Goal: Information Seeking & Learning: Check status

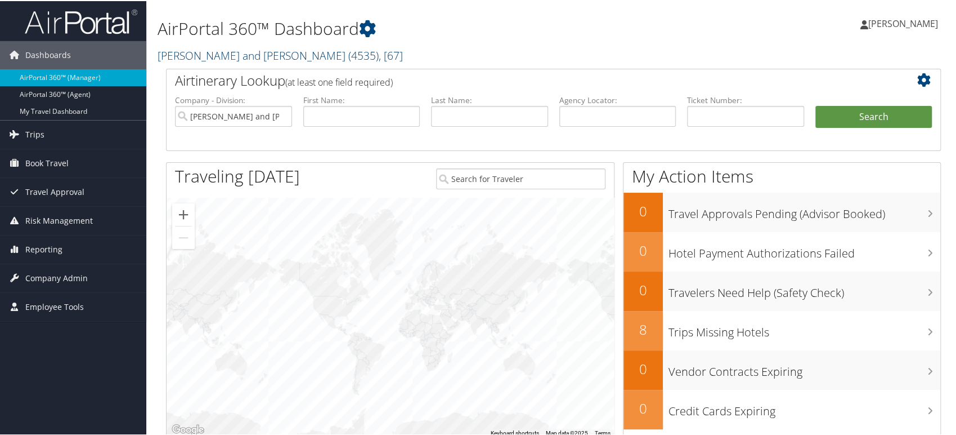
click at [288, 48] on link "Parsons Behle and Latimer ( 4535 ) , [ 67 ]" at bounding box center [280, 54] width 245 height 15
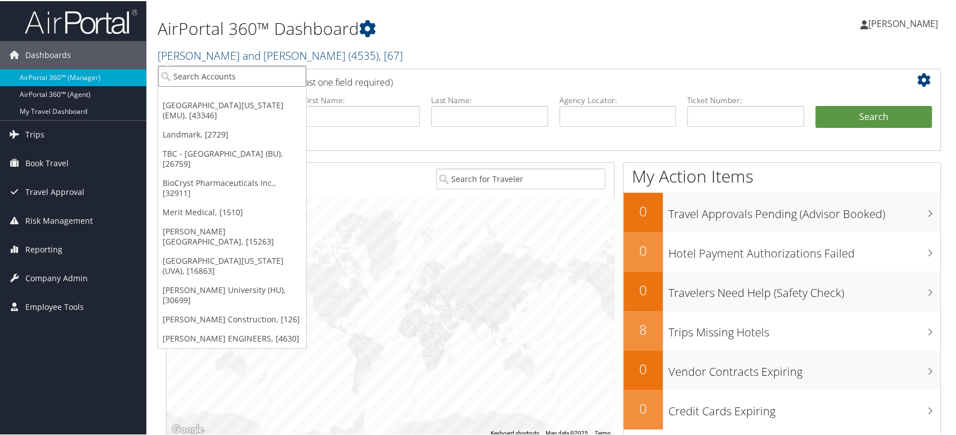
drag, startPoint x: 242, startPoint y: 66, endPoint x: 238, endPoint y: 74, distance: 8.6
click at [240, 70] on input "search" at bounding box center [232, 75] width 148 height 21
paste input "003640"
type input "003640"
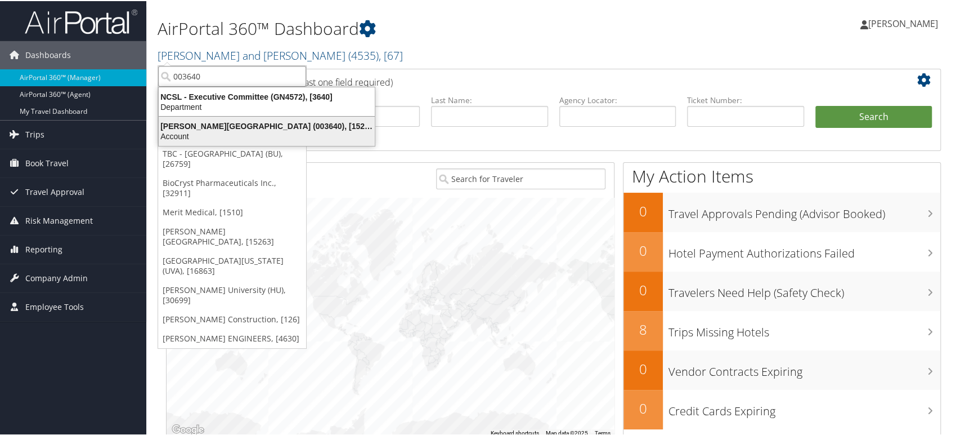
click at [216, 126] on div "Troy University (003640), [15263]" at bounding box center [267, 125] width 230 height 10
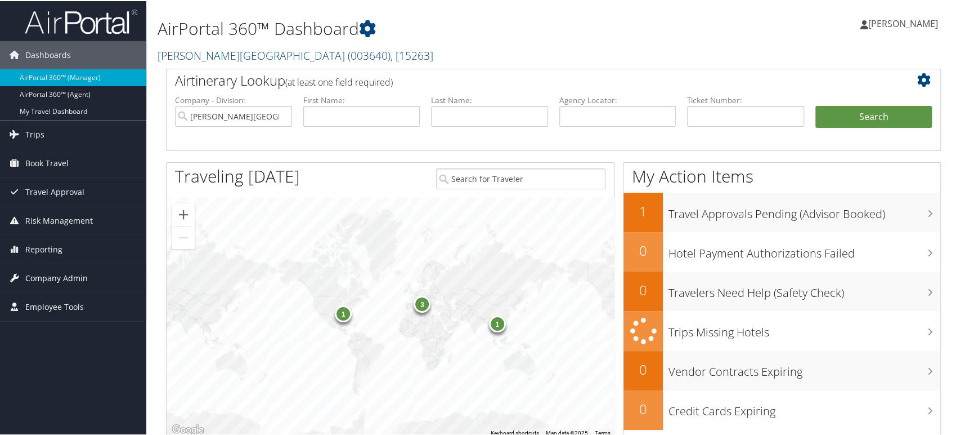
click at [56, 275] on span "Company Admin" at bounding box center [56, 277] width 62 height 28
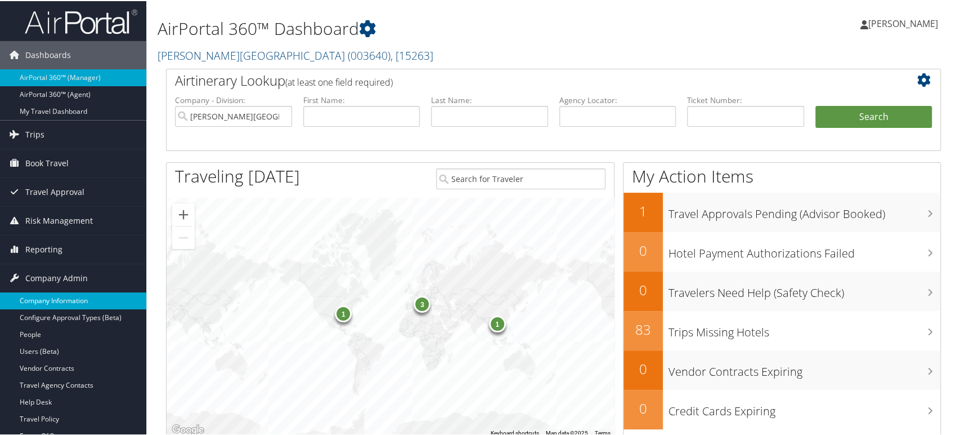
click at [60, 293] on link "Company Information" at bounding box center [73, 299] width 146 height 17
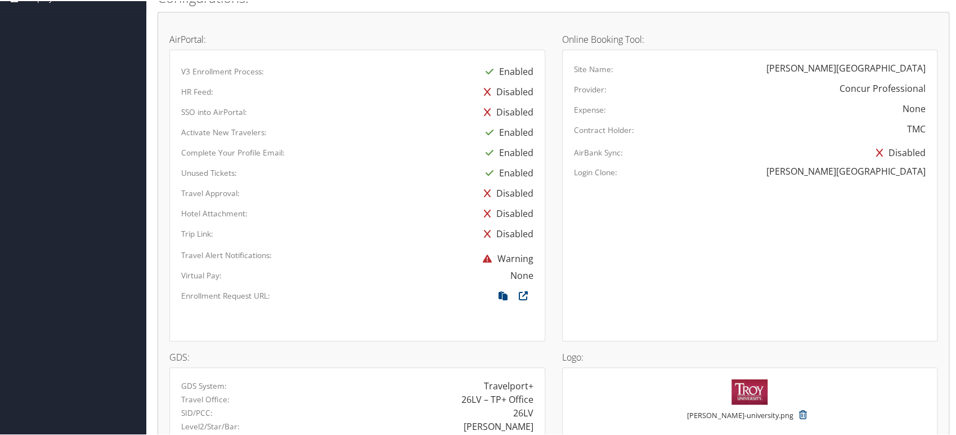
scroll to position [688, 0]
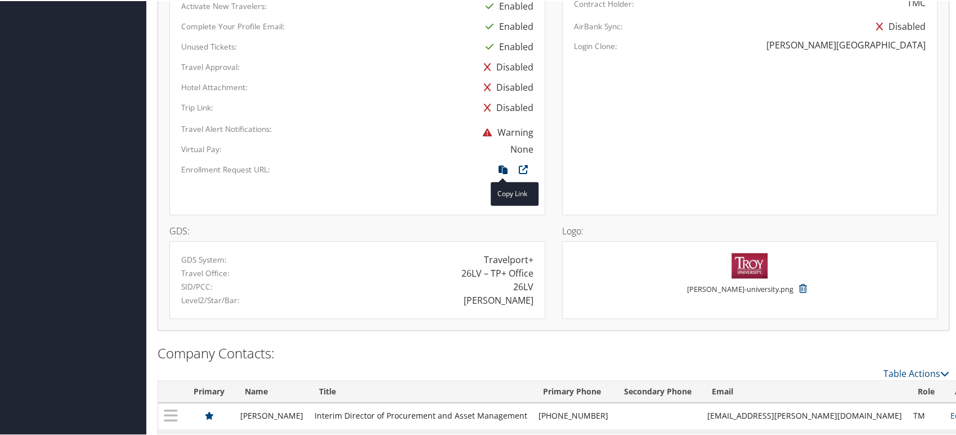
click at [500, 166] on icon at bounding box center [503, 171] width 20 height 15
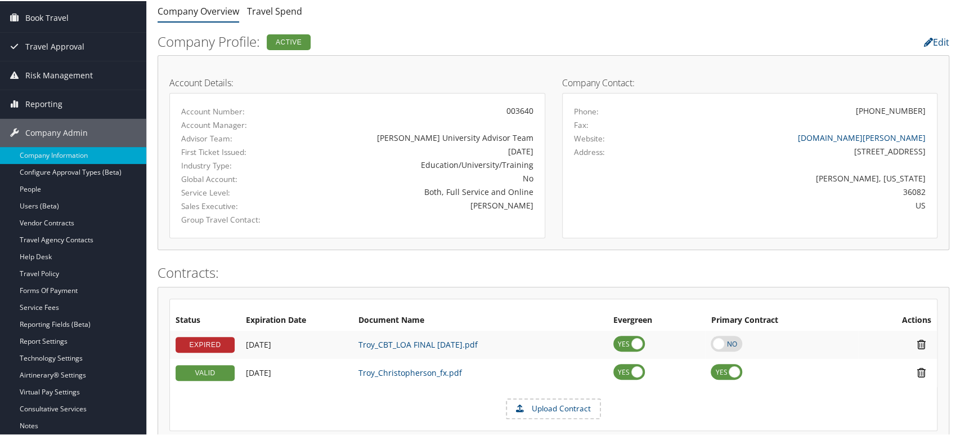
scroll to position [0, 0]
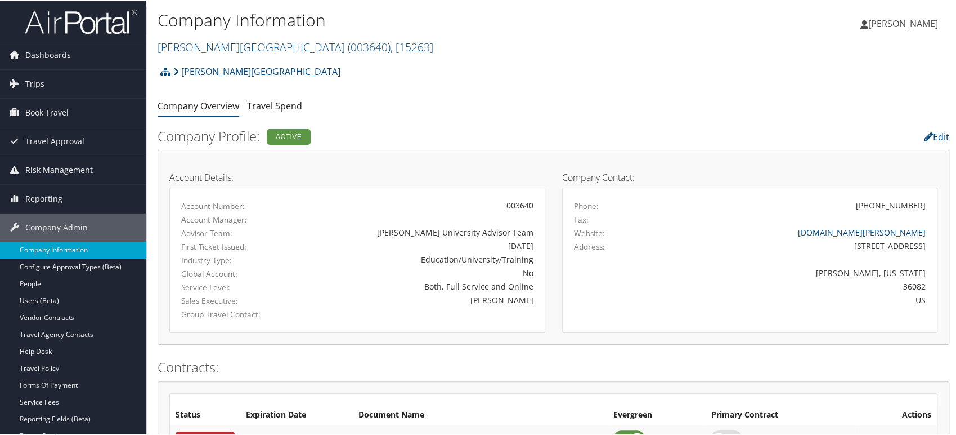
click at [94, 20] on img at bounding box center [81, 20] width 113 height 26
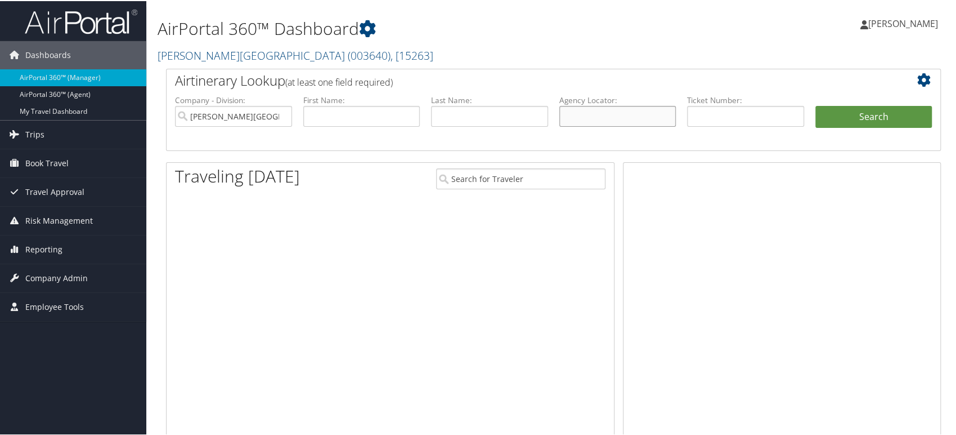
drag, startPoint x: 592, startPoint y: 117, endPoint x: 570, endPoint y: 128, distance: 24.7
click at [592, 117] on input "text" at bounding box center [618, 115] width 117 height 21
paste input "DB28R1"
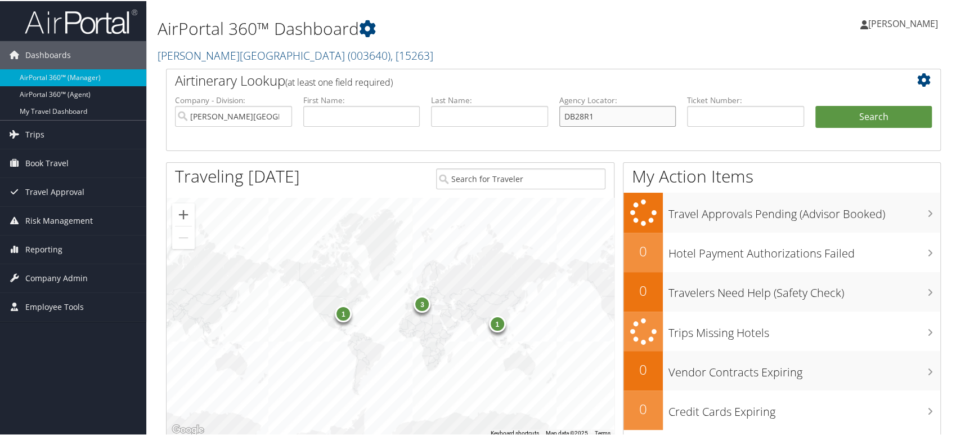
type input "DB28R1"
click at [284, 114] on input "Troy University" at bounding box center [233, 115] width 117 height 21
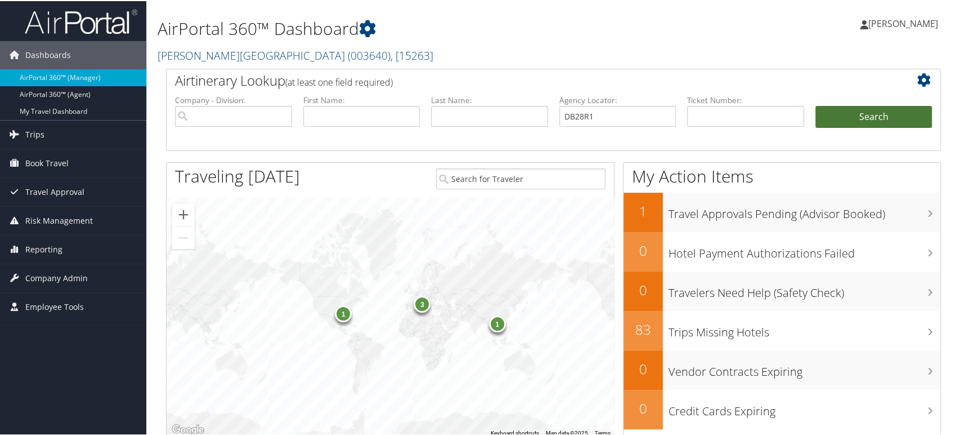
click at [883, 114] on button "Search" at bounding box center [874, 116] width 117 height 23
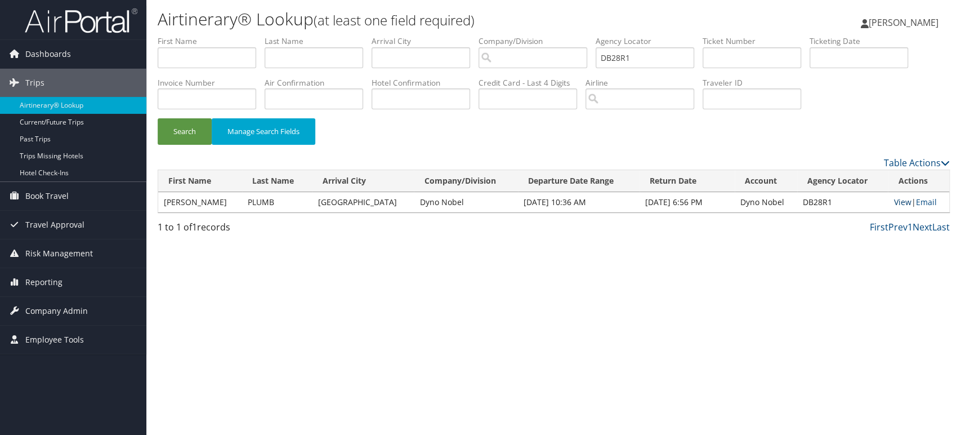
click at [894, 198] on link "View" at bounding box center [901, 201] width 17 height 11
drag, startPoint x: 638, startPoint y: 61, endPoint x: 520, endPoint y: 60, distance: 117.7
click at [520, 35] on ul "First Name Last Name Departure City Arrival City Company/Division Airport/City …" at bounding box center [554, 35] width 792 height 0
paste input "GKC"
type input "DB2GKC"
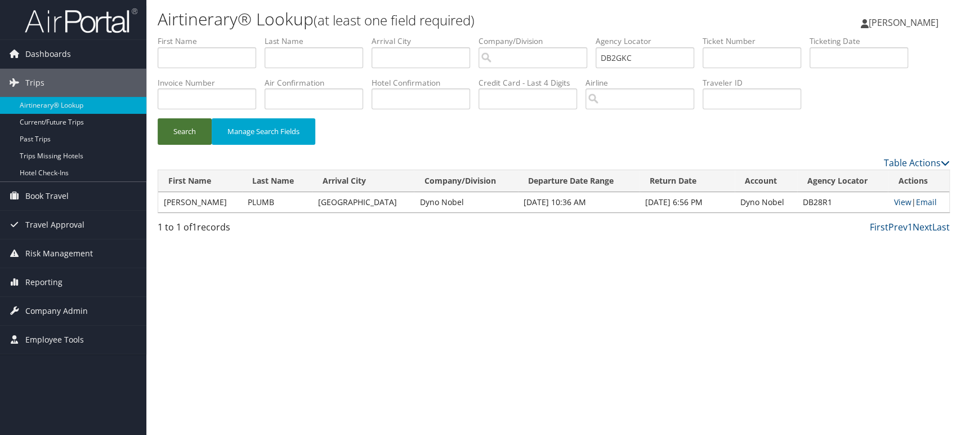
click at [196, 129] on button "Search" at bounding box center [185, 131] width 54 height 26
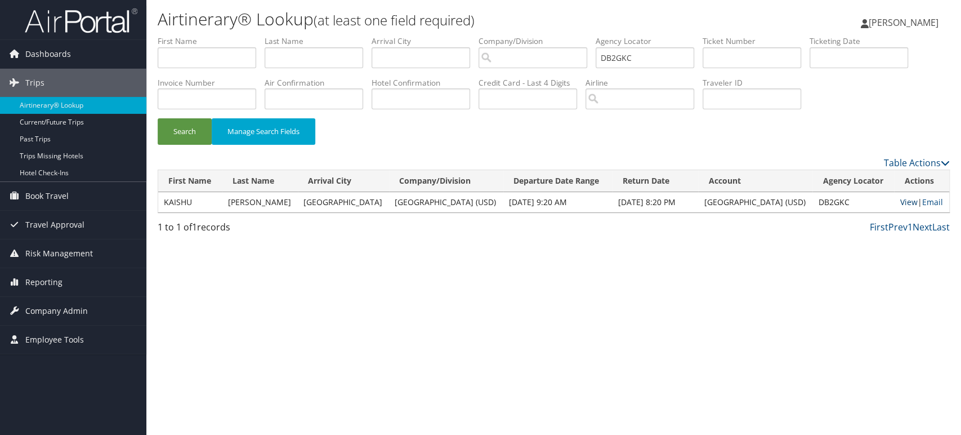
click at [900, 203] on link "View" at bounding box center [908, 201] width 17 height 11
click at [441, 271] on div "Airtinerary® Lookup (at least one field required) Rangdibou Abonmai Rangdibou A…" at bounding box center [553, 217] width 815 height 435
click at [118, 20] on img at bounding box center [81, 20] width 113 height 26
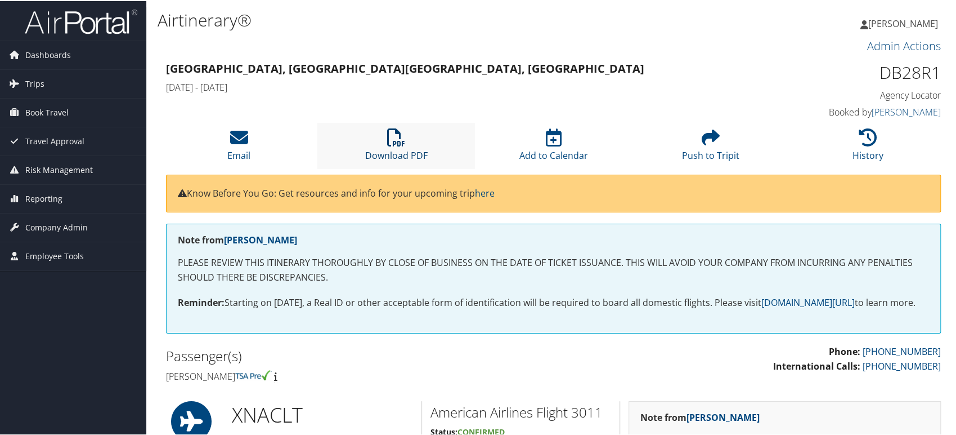
click at [391, 137] on icon at bounding box center [396, 136] width 18 height 18
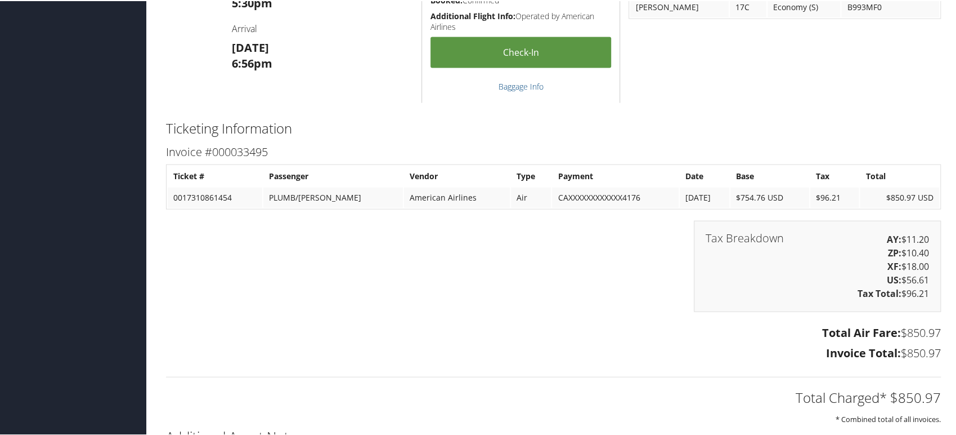
scroll to position [1535, 0]
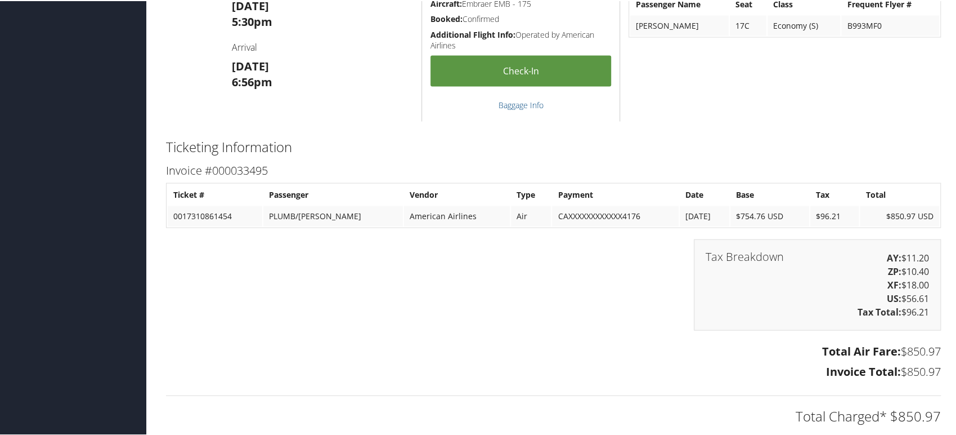
click at [503, 274] on div "Tax Breakdown AY: $11.20 ZP: $10.40 XF: $18.00 US: $56.61 Tax Total: $96.21" at bounding box center [554, 289] width 792 height 102
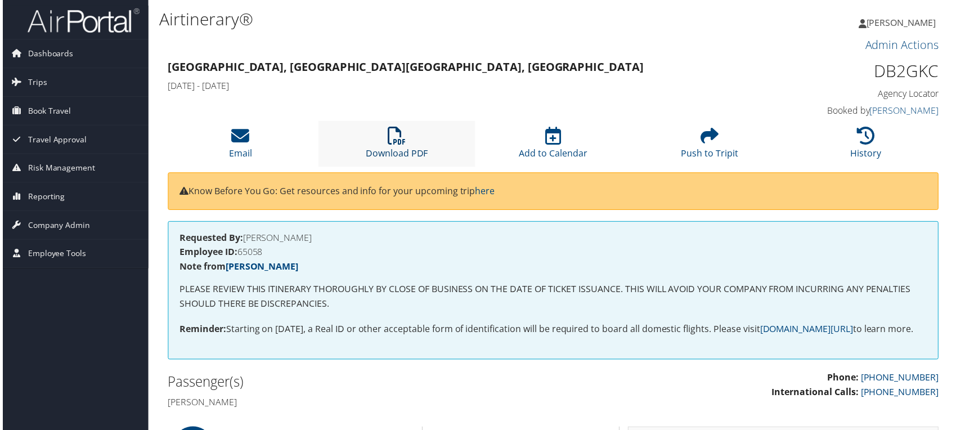
click at [400, 140] on icon at bounding box center [396, 136] width 18 height 18
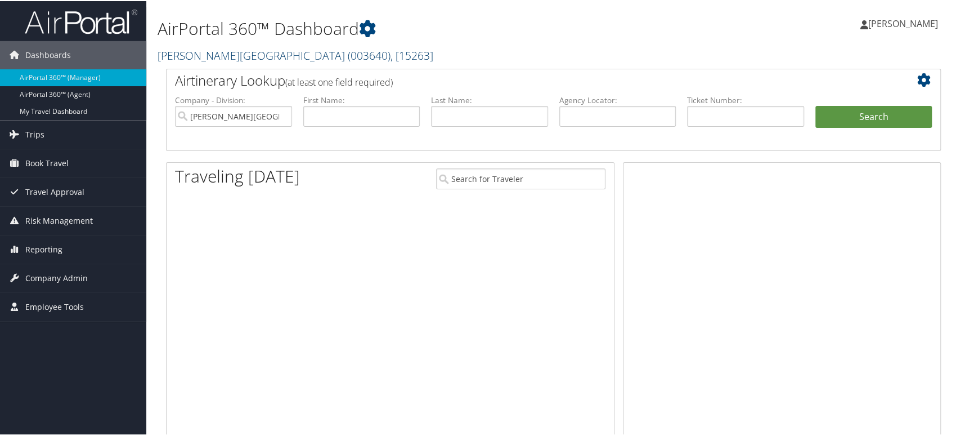
click at [348, 48] on span "( 003640 )" at bounding box center [369, 54] width 43 height 15
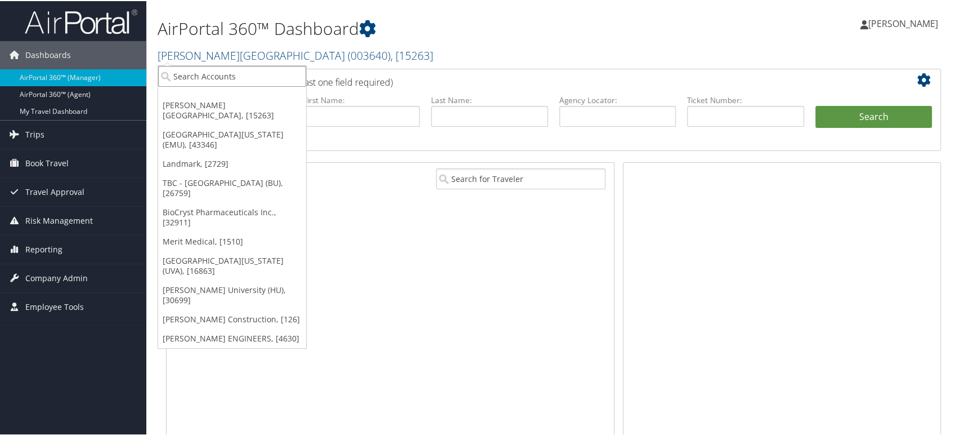
click at [230, 71] on input "search" at bounding box center [232, 75] width 148 height 21
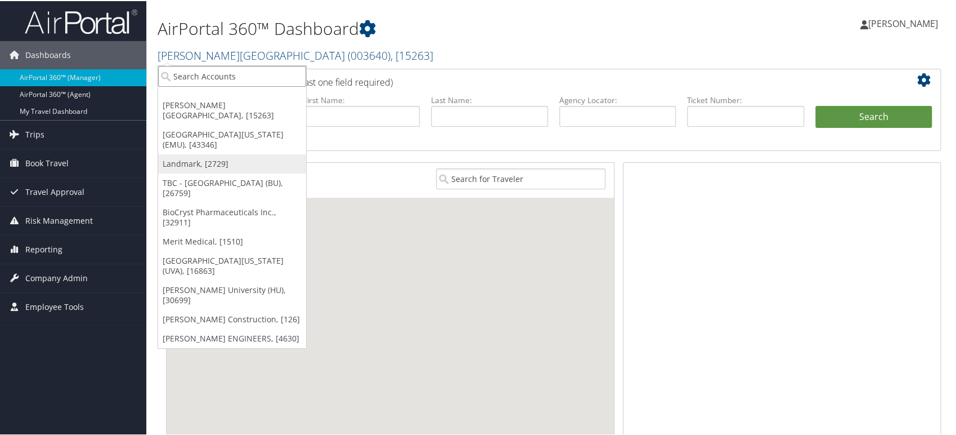
paste input "301894"
type input "301894"
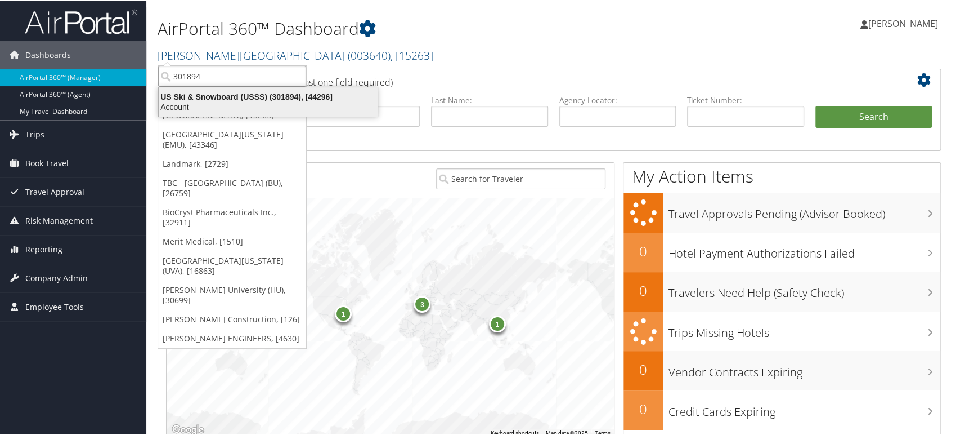
click at [215, 101] on div "Account" at bounding box center [268, 106] width 232 height 10
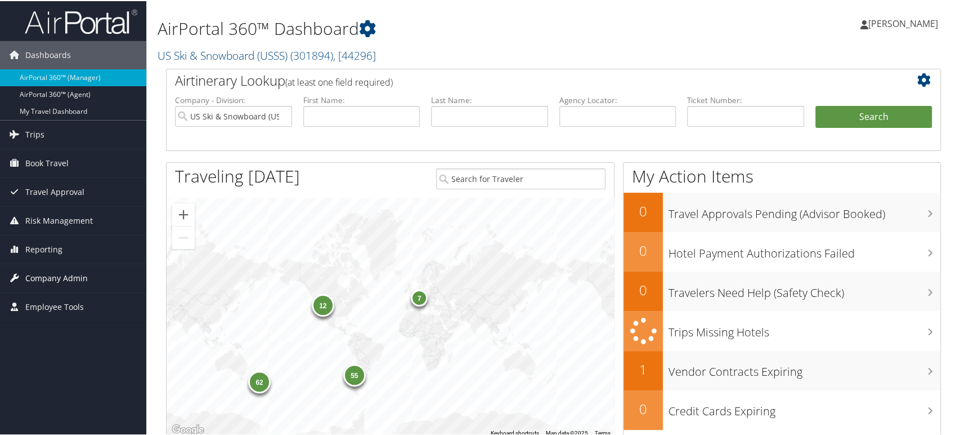
click at [52, 273] on span "Company Admin" at bounding box center [56, 277] width 62 height 28
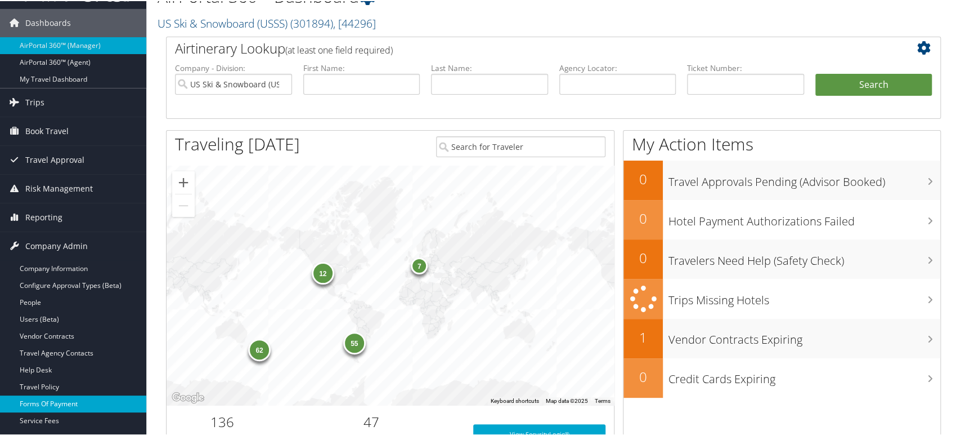
scroll to position [62, 0]
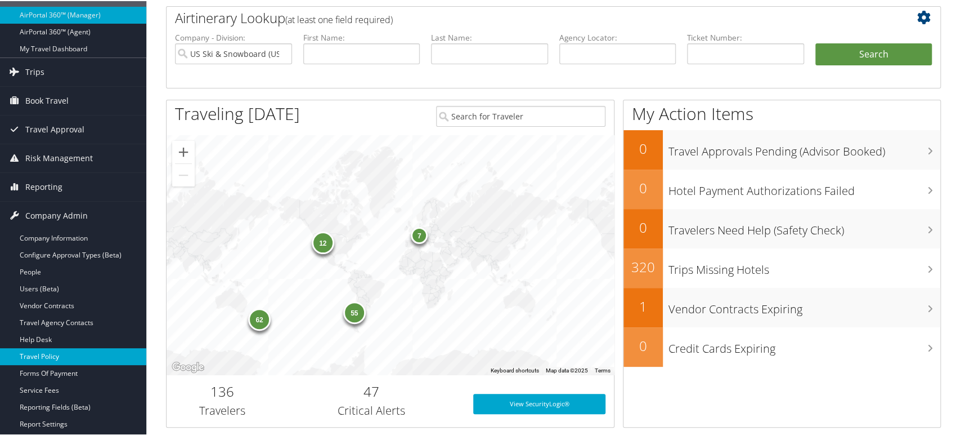
click at [49, 355] on link "Travel Policy" at bounding box center [73, 355] width 146 height 17
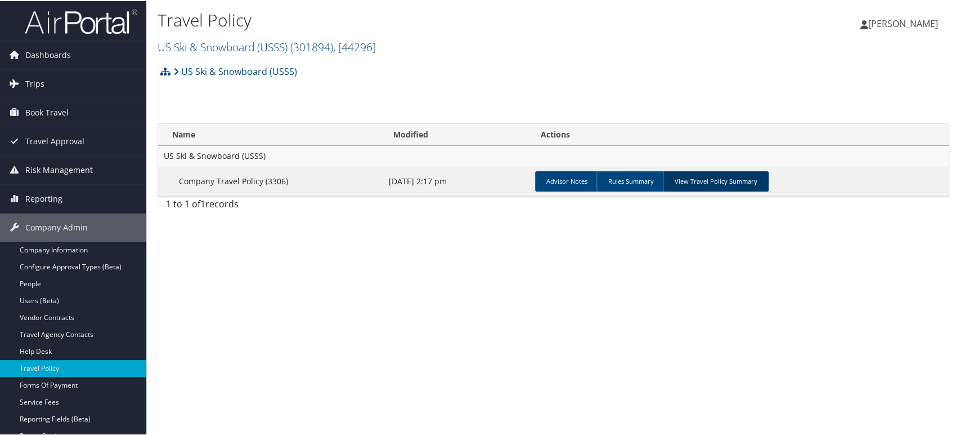
click at [703, 180] on link "View Travel Policy Summary" at bounding box center [716, 180] width 106 height 20
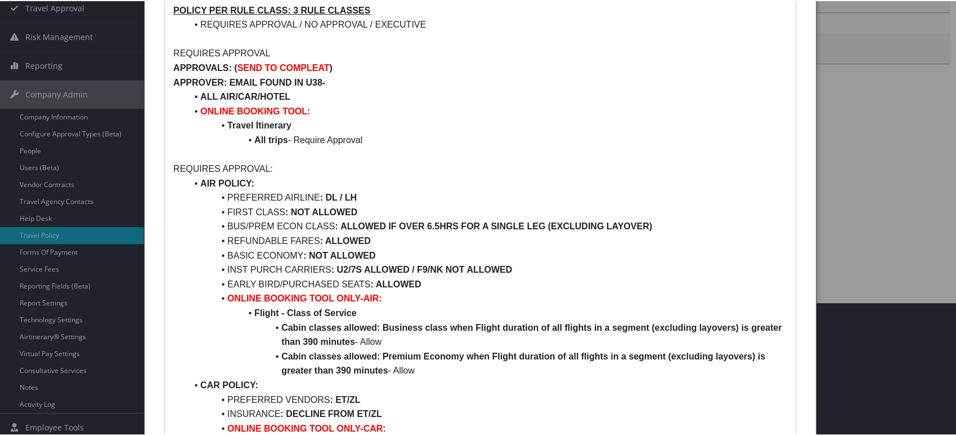
scroll to position [125, 0]
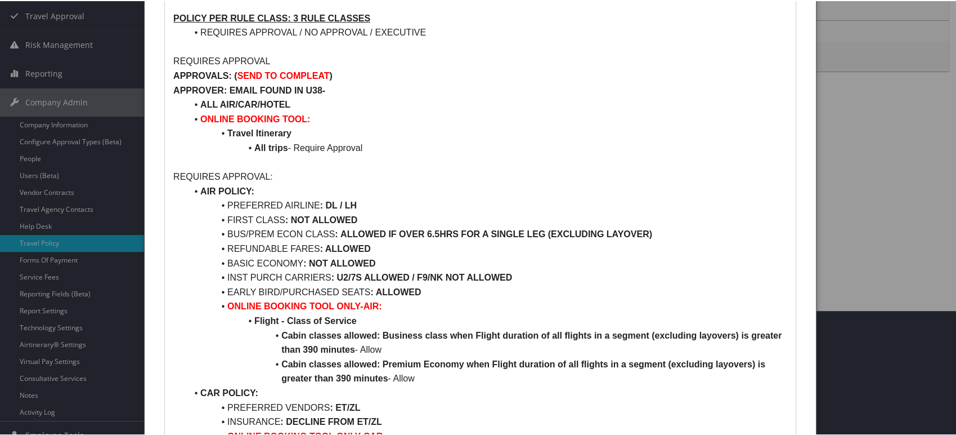
click at [566, 69] on p "APPROVALS: ( SEND TO COMPLEAT )" at bounding box center [480, 75] width 614 height 15
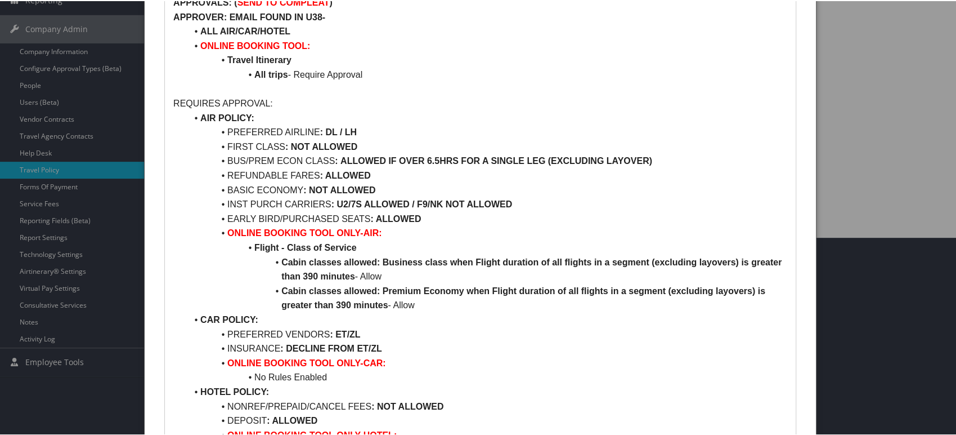
scroll to position [52, 0]
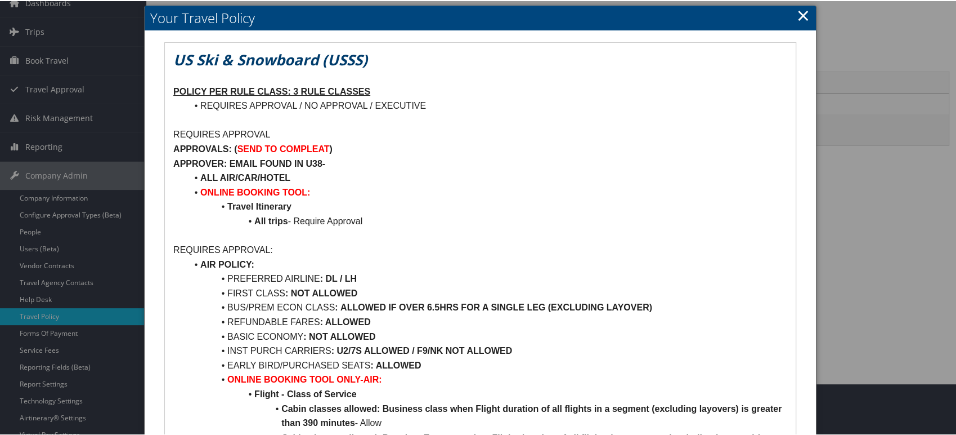
click at [803, 8] on link "×" at bounding box center [803, 14] width 13 height 23
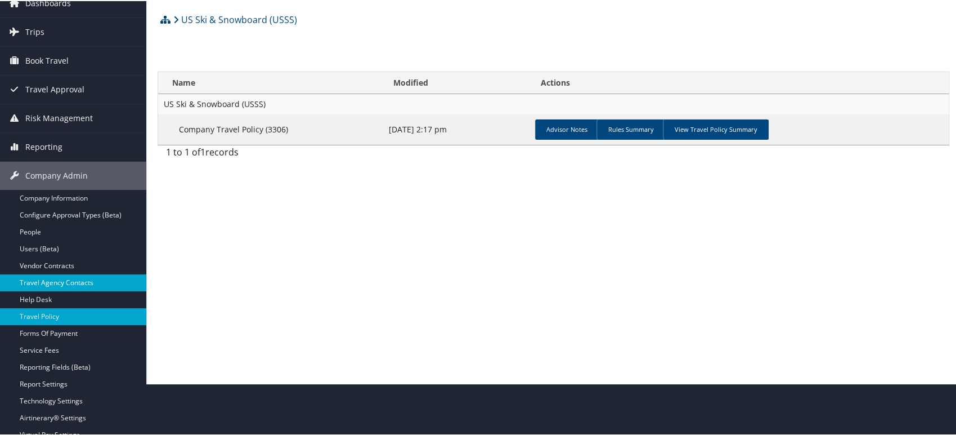
click at [77, 280] on link "Travel Agency Contacts" at bounding box center [73, 281] width 146 height 17
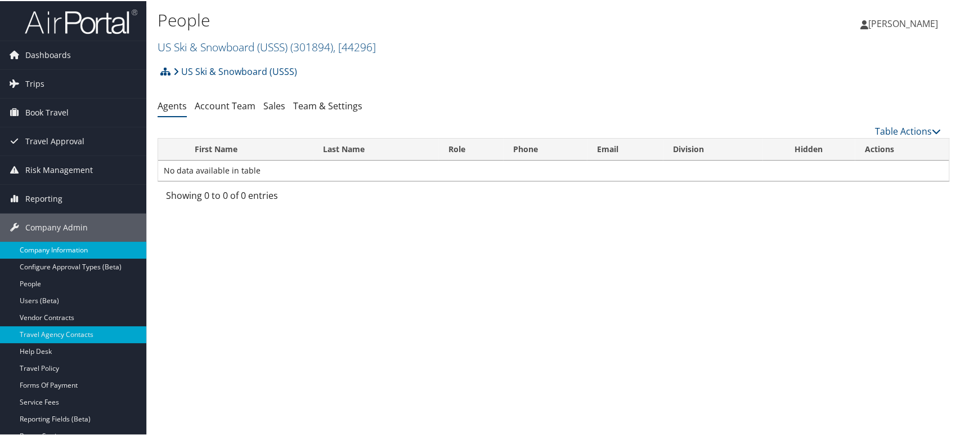
click at [62, 247] on link "Company Information" at bounding box center [73, 248] width 146 height 17
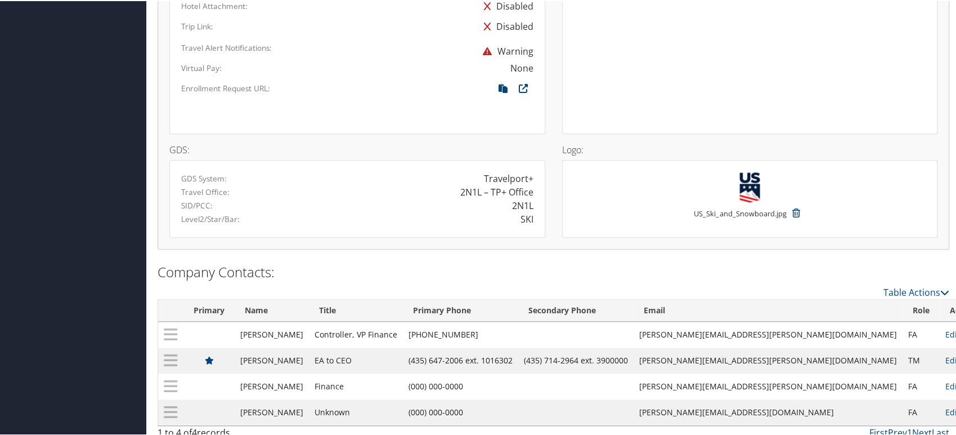
scroll to position [777, 0]
